Goal: Find specific page/section: Find specific page/section

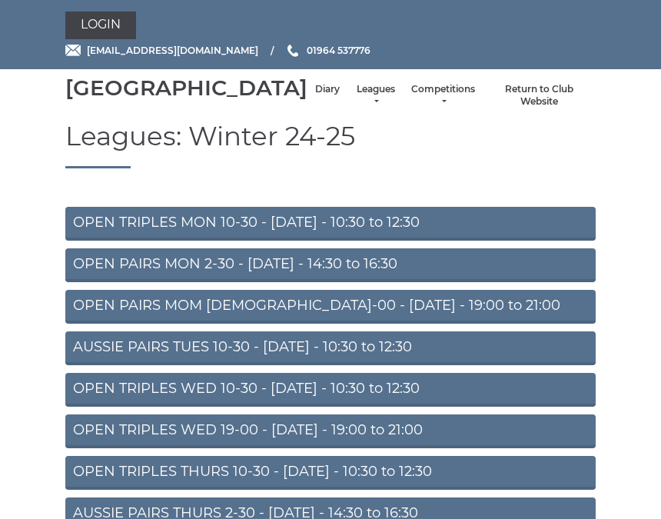
click at [114, 29] on link "Login" at bounding box center [100, 26] width 71 height 28
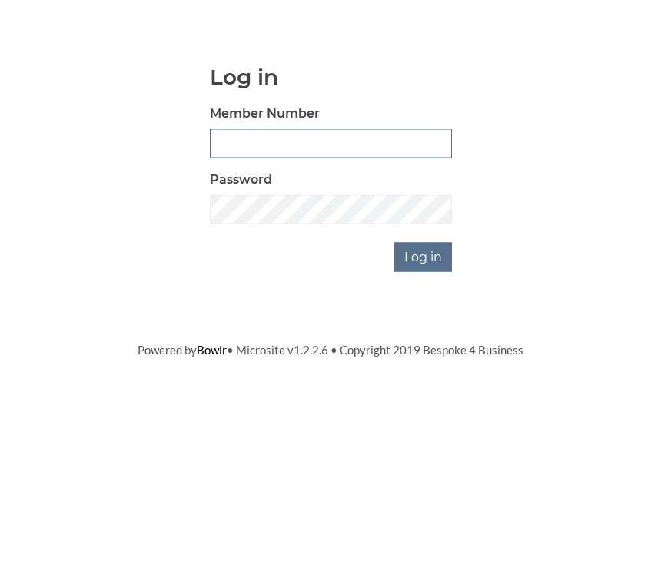
type input "0930"
click at [424, 369] on input "Log in" at bounding box center [423, 383] width 58 height 29
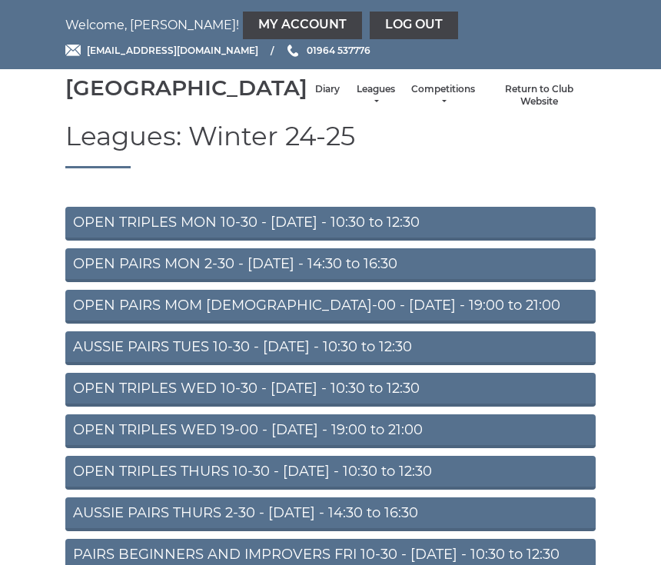
click at [315, 96] on link "Diary" at bounding box center [327, 89] width 25 height 13
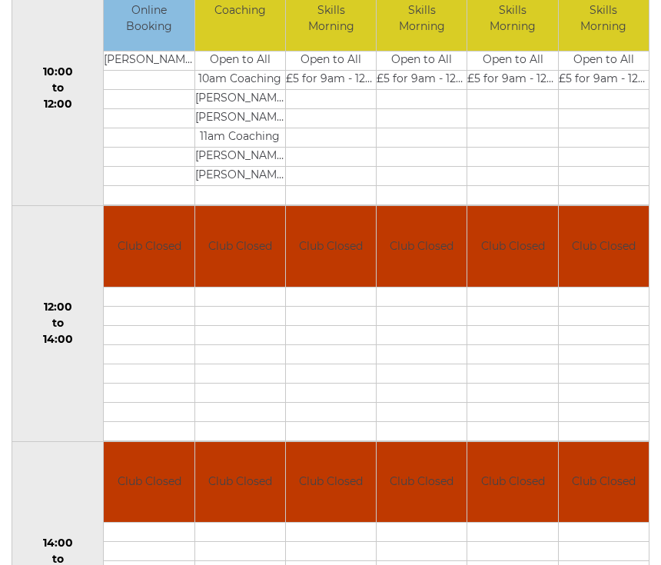
scroll to position [504, 0]
